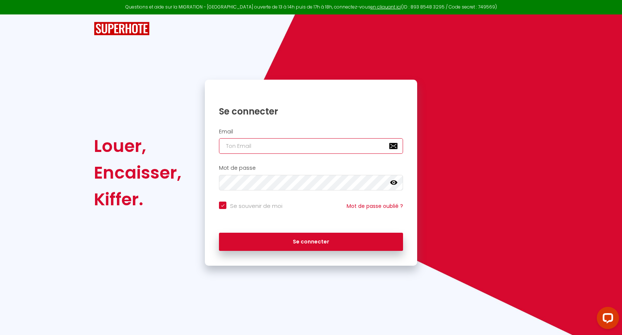
type input "[EMAIL_ADDRESS][DOMAIN_NAME]"
click at [219, 233] on button "Se connecter" at bounding box center [311, 242] width 184 height 19
checkbox input "true"
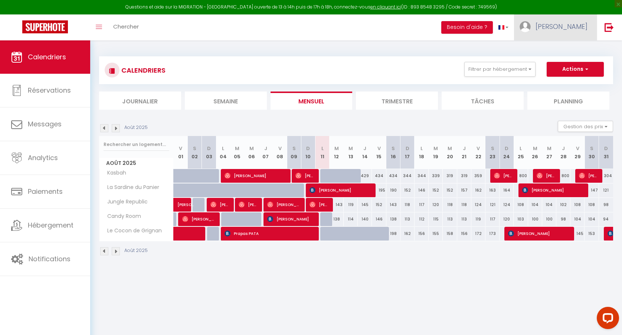
click at [567, 21] on link "[PERSON_NAME]" at bounding box center [555, 27] width 83 height 26
click at [564, 49] on link "Paramètres" at bounding box center [566, 51] width 55 height 13
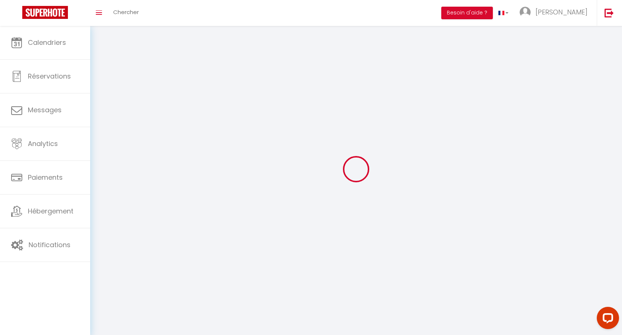
type input "[PERSON_NAME]"
type input "Akoun"
type input "0646293632"
type input "[STREET_ADDRESS][PERSON_NAME]"
type input "13006"
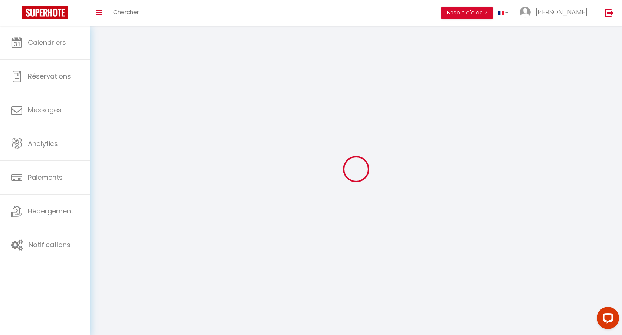
type input "[GEOGRAPHIC_DATA]"
type input "99eCb8VB4q223Y3rEFqIqexUX"
type input "qOdjYLkG7WYHuyUwXUOOFvtb8"
type input "99eCb8VB4q223Y3rEFqIqexUX"
type input "qOdjYLkG7WYHuyUwXUOOFvtb8"
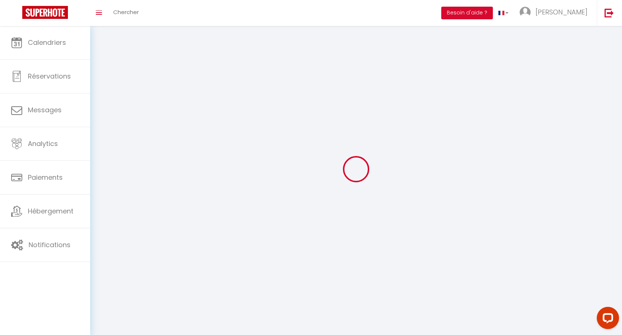
type input "[URL][DOMAIN_NAME]"
select select "28"
select select "fr"
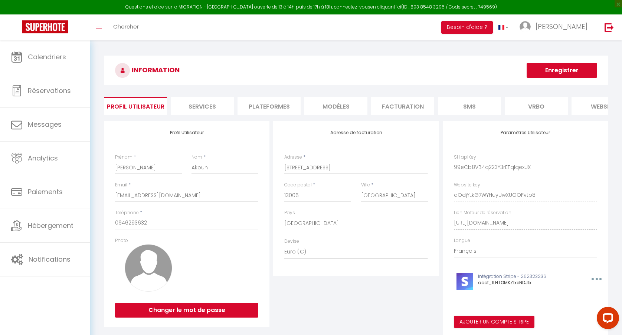
click at [284, 105] on li "Plateformes" at bounding box center [268, 106] width 63 height 18
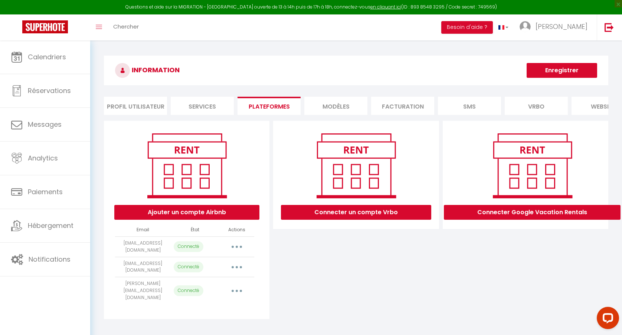
click at [239, 265] on button "button" at bounding box center [236, 268] width 21 height 12
click at [218, 308] on link "Reconnecter le compte" at bounding box center [204, 311] width 82 height 13
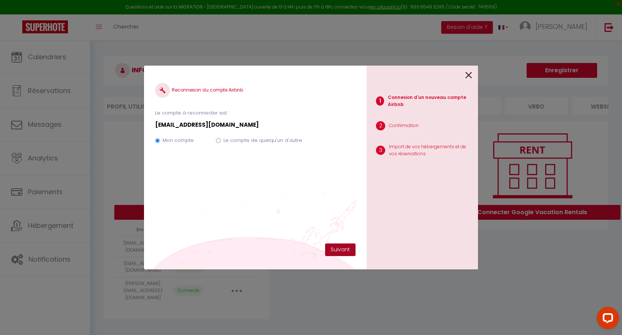
click at [342, 249] on button "Suivant" at bounding box center [340, 250] width 30 height 13
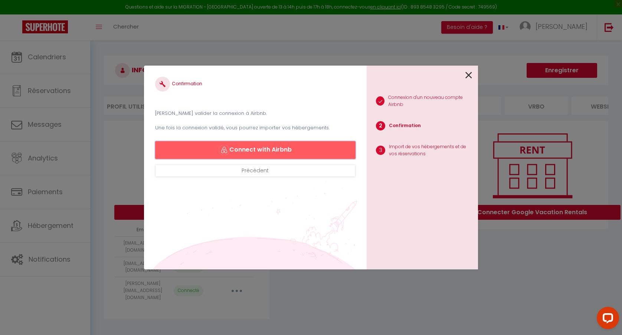
click at [294, 148] on button "Connect with Airbnb" at bounding box center [255, 150] width 200 height 18
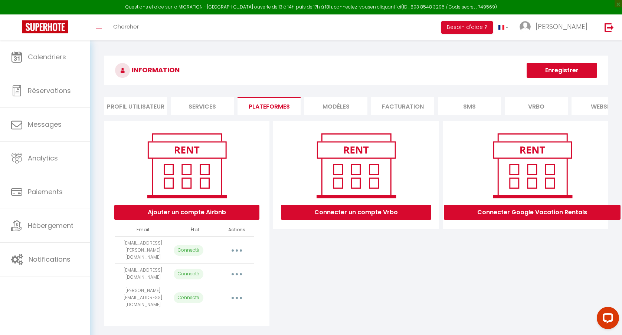
select select "32946"
select select "32947"
select select "39161"
select select "65654"
select select "43048"
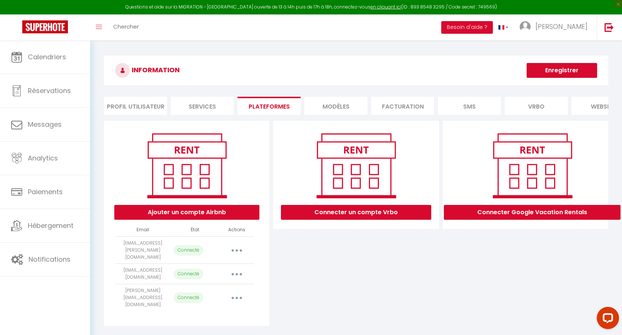
select select
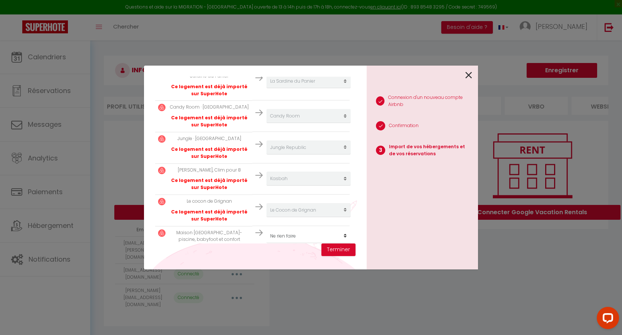
scroll to position [182, 0]
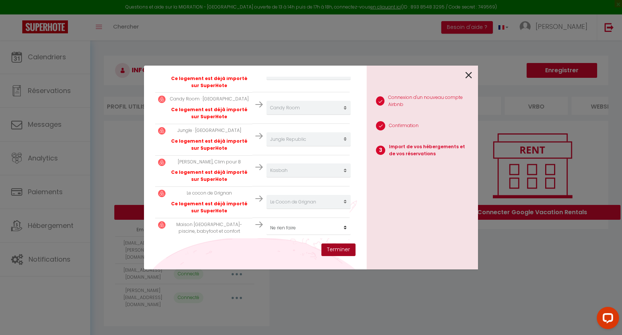
click at [334, 248] on button "Terminer" at bounding box center [338, 250] width 34 height 13
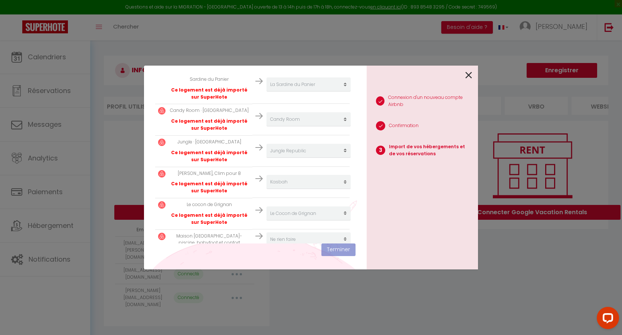
scroll to position [201, 0]
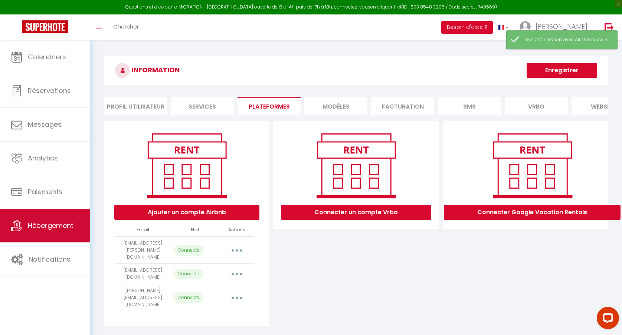
click at [37, 237] on link "Hébergement" at bounding box center [45, 225] width 90 height 33
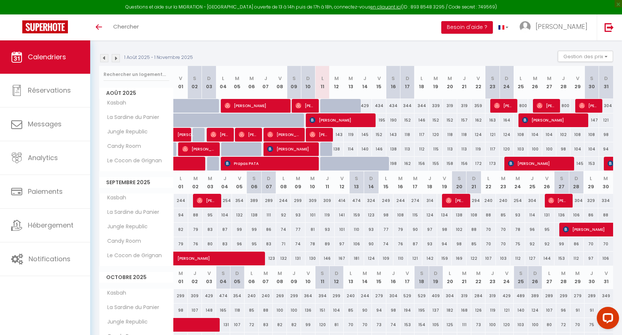
scroll to position [73, 0]
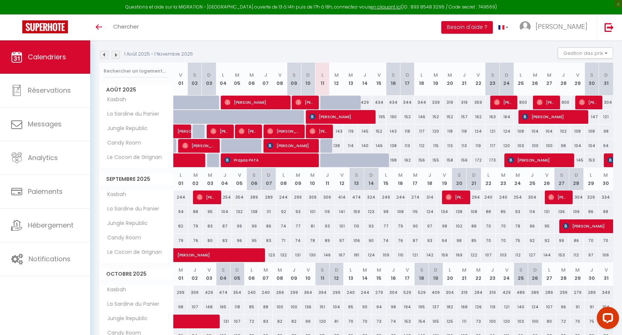
click at [285, 180] on th "L 08" at bounding box center [283, 179] width 14 height 23
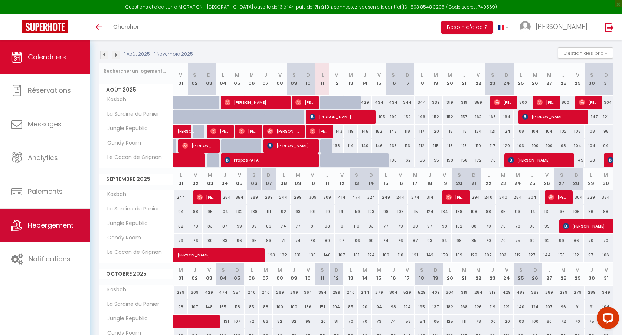
click at [43, 223] on span "Hébergement" at bounding box center [51, 225] width 46 height 9
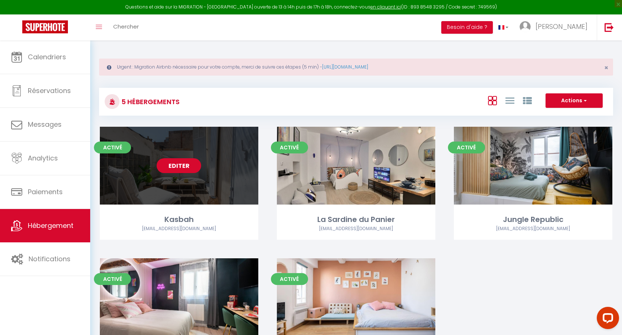
click at [186, 165] on link "Editer" at bounding box center [179, 165] width 45 height 15
select select "3"
select select "2"
select select "1"
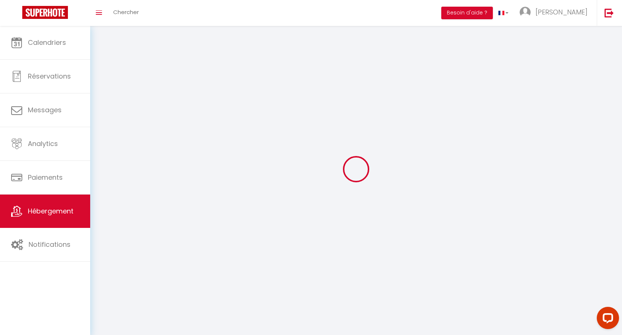
select select
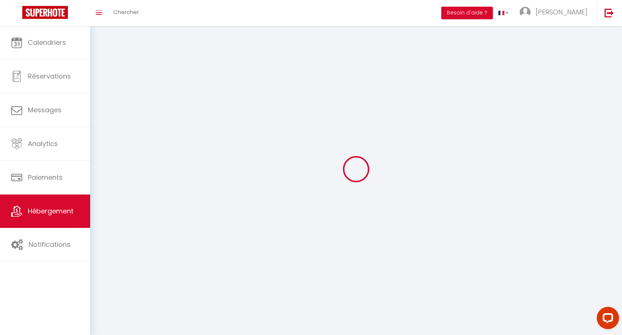
checkbox input "false"
select select
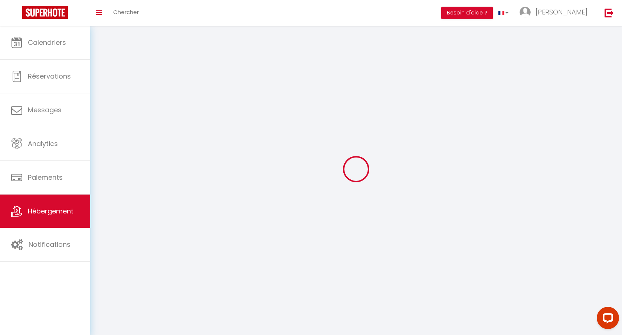
select select
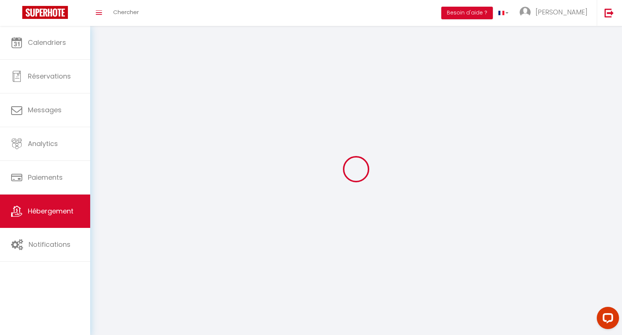
select select
checkbox input "false"
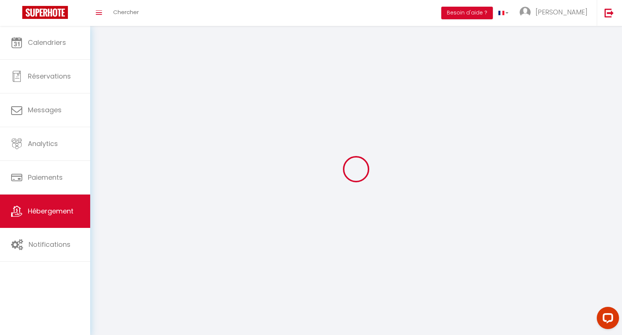
checkbox input "false"
select select
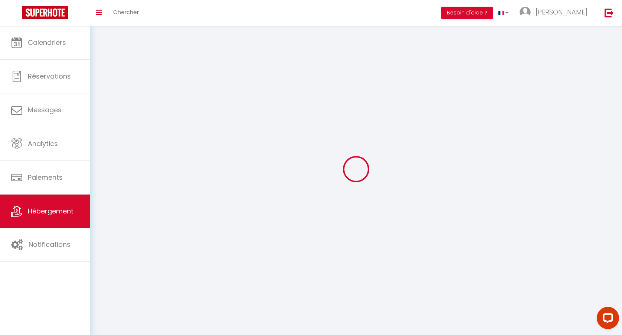
select select
checkbox input "false"
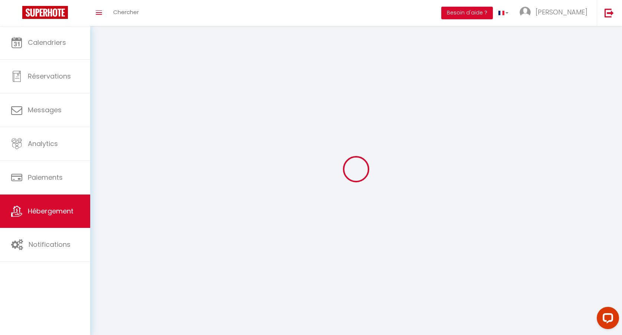
checkbox input "false"
select select
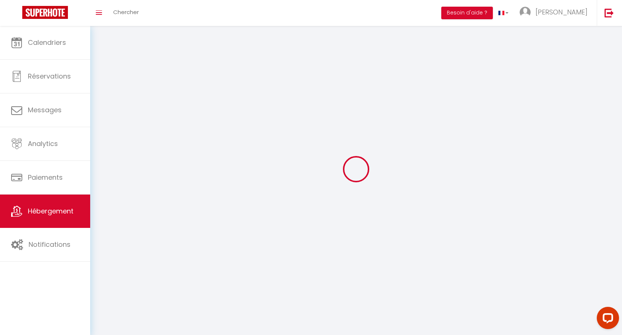
select select
checkbox input "false"
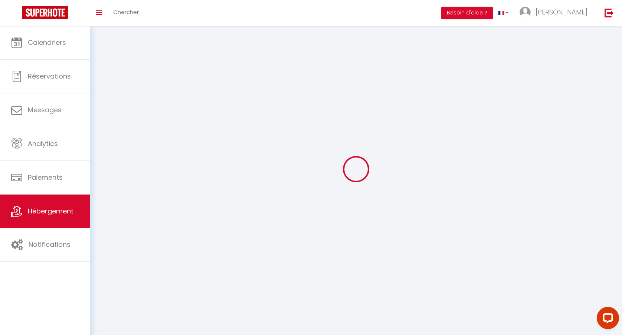
checkbox input "false"
select select
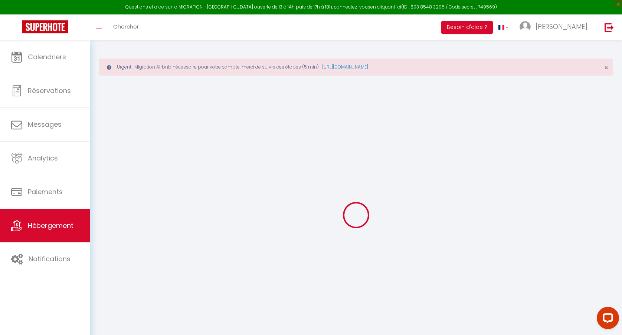
select select "+ 15 %"
select select "+ 25 %"
select select "+ 15 %"
select select "+ 25 %"
checkbox input "false"
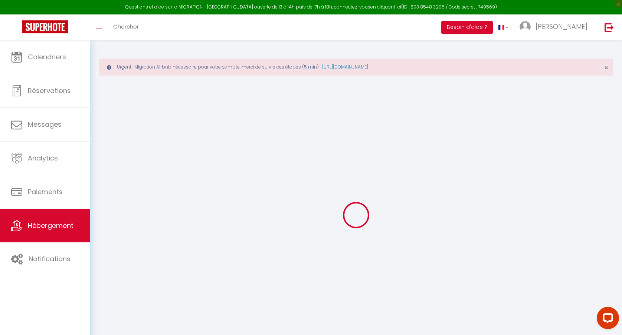
checkbox input "false"
checkbox input "true"
checkbox input "false"
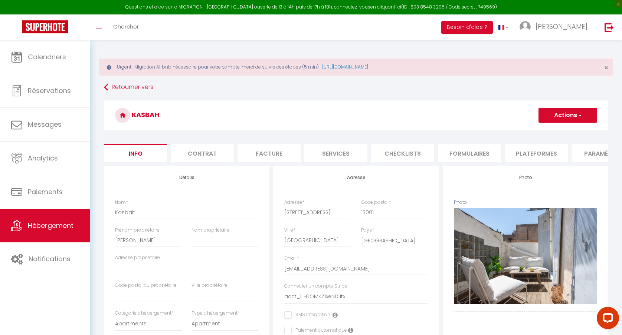
checkbox input "false"
checkbox input "true"
checkbox input "false"
select select "4512-1404961780648049206"
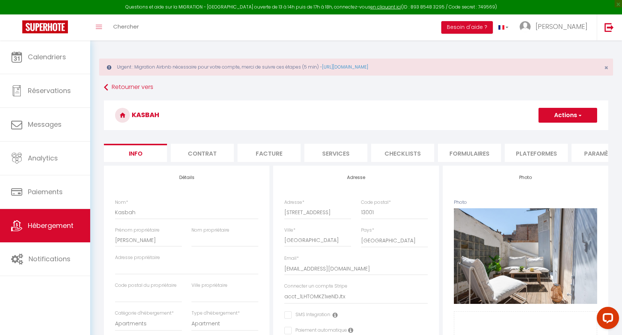
click at [533, 152] on li "Plateformes" at bounding box center [536, 153] width 63 height 18
select select "365"
select select "well_reviewed_guests"
select select "EUR"
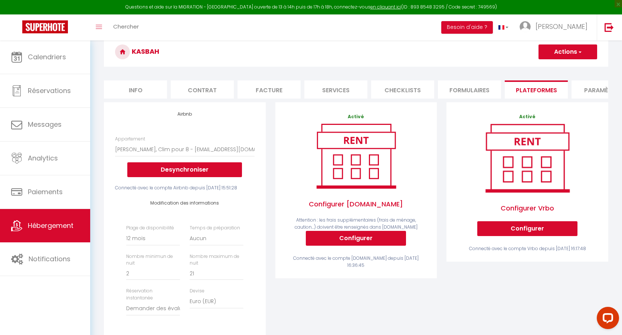
scroll to position [63, 0]
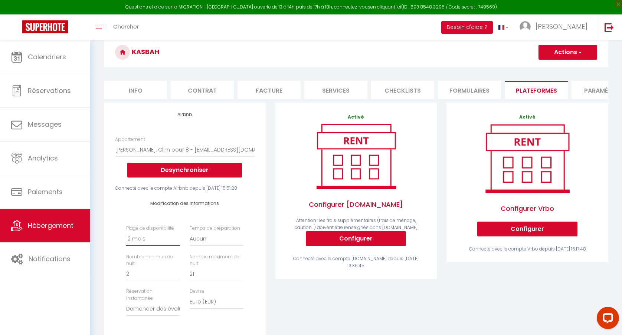
click at [160, 244] on select "Date indisponible par defaut 1 mois 3 mois 6 mois 9 mois 12 mois 24 mois" at bounding box center [153, 239] width 54 height 14
select select "180"
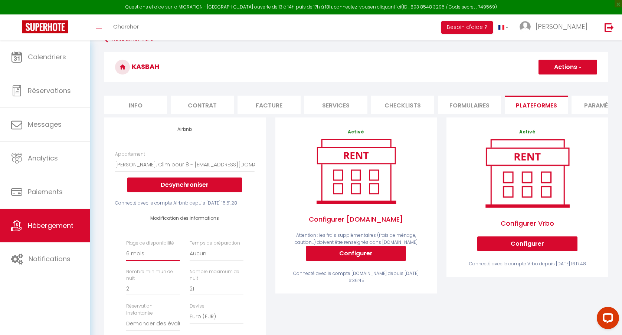
scroll to position [10, 0]
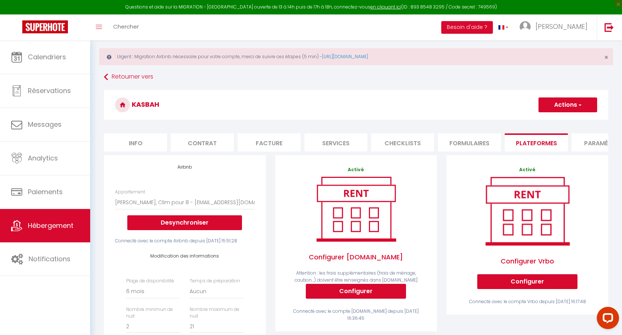
click at [571, 110] on button "Actions" at bounding box center [567, 105] width 59 height 15
click at [562, 122] on link "Enregistrer" at bounding box center [567, 121] width 59 height 10
